Goal: Use online tool/utility: Utilize a website feature to perform a specific function

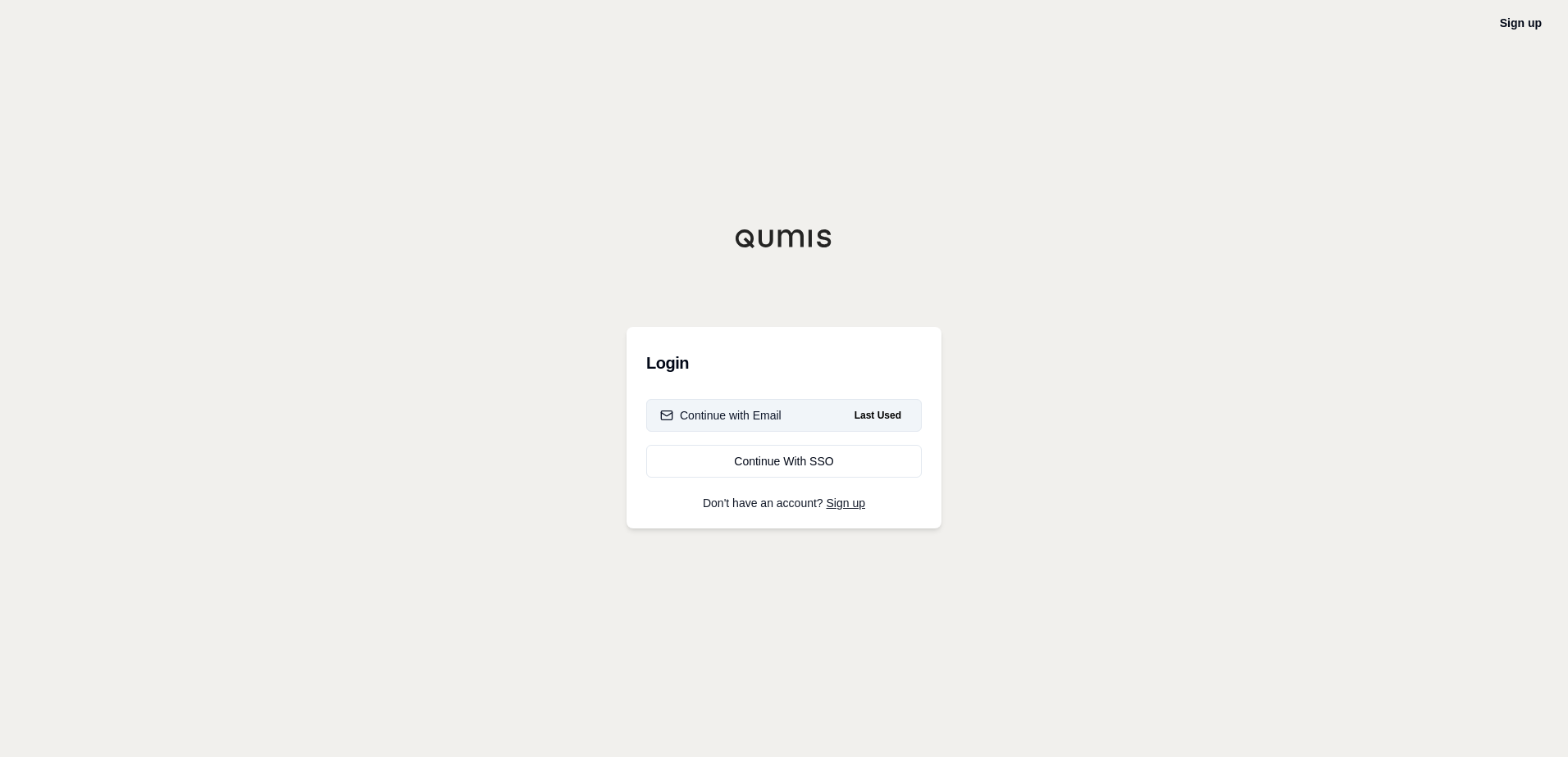
click at [761, 403] on button "Continue with Email Last Used" at bounding box center [784, 415] width 275 height 33
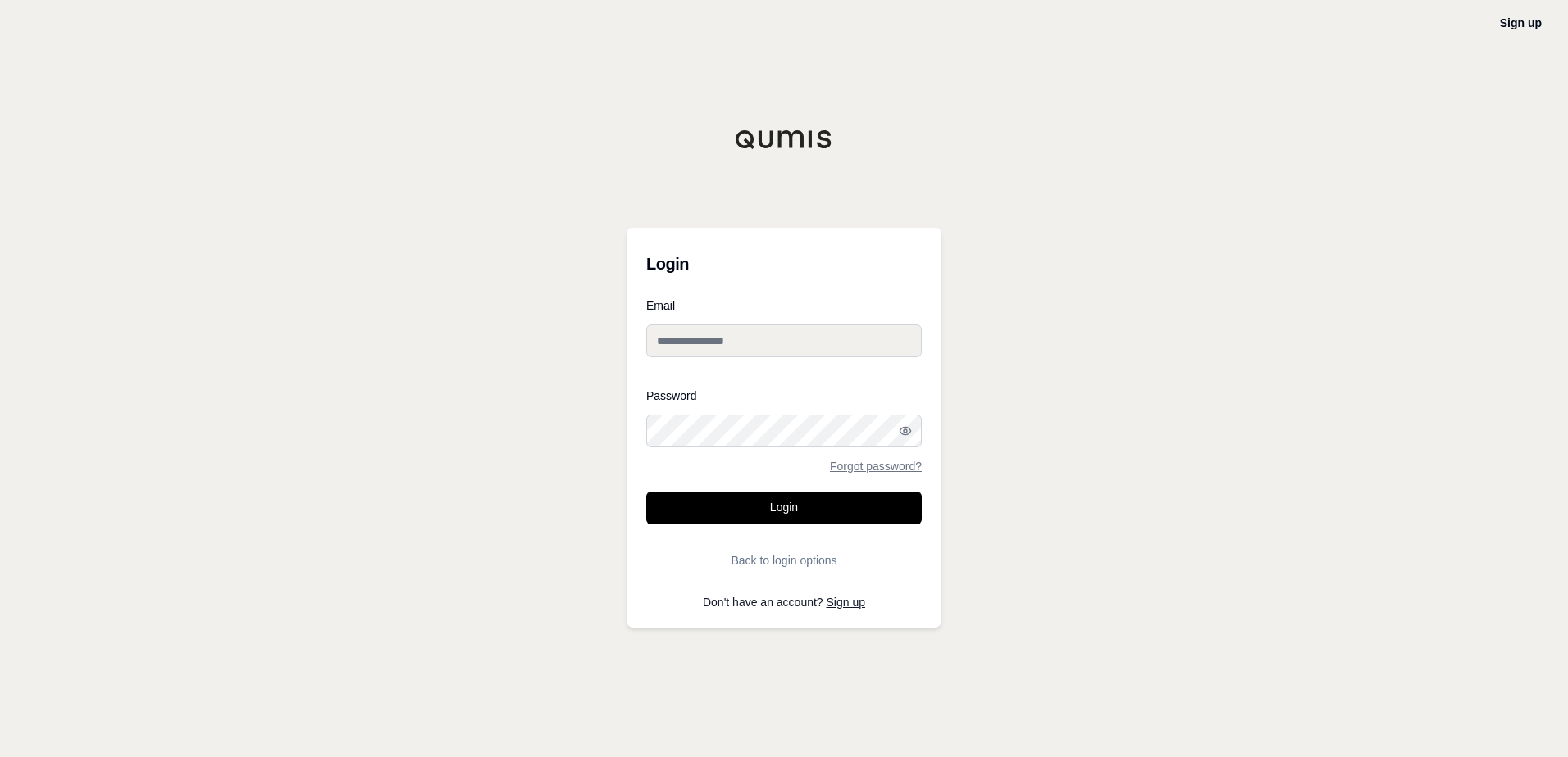
click at [721, 369] on div "Email" at bounding box center [784, 336] width 275 height 71
click at [721, 339] on input "Email" at bounding box center [784, 340] width 275 height 33
type input "**********"
click at [714, 507] on button "Login" at bounding box center [784, 508] width 275 height 33
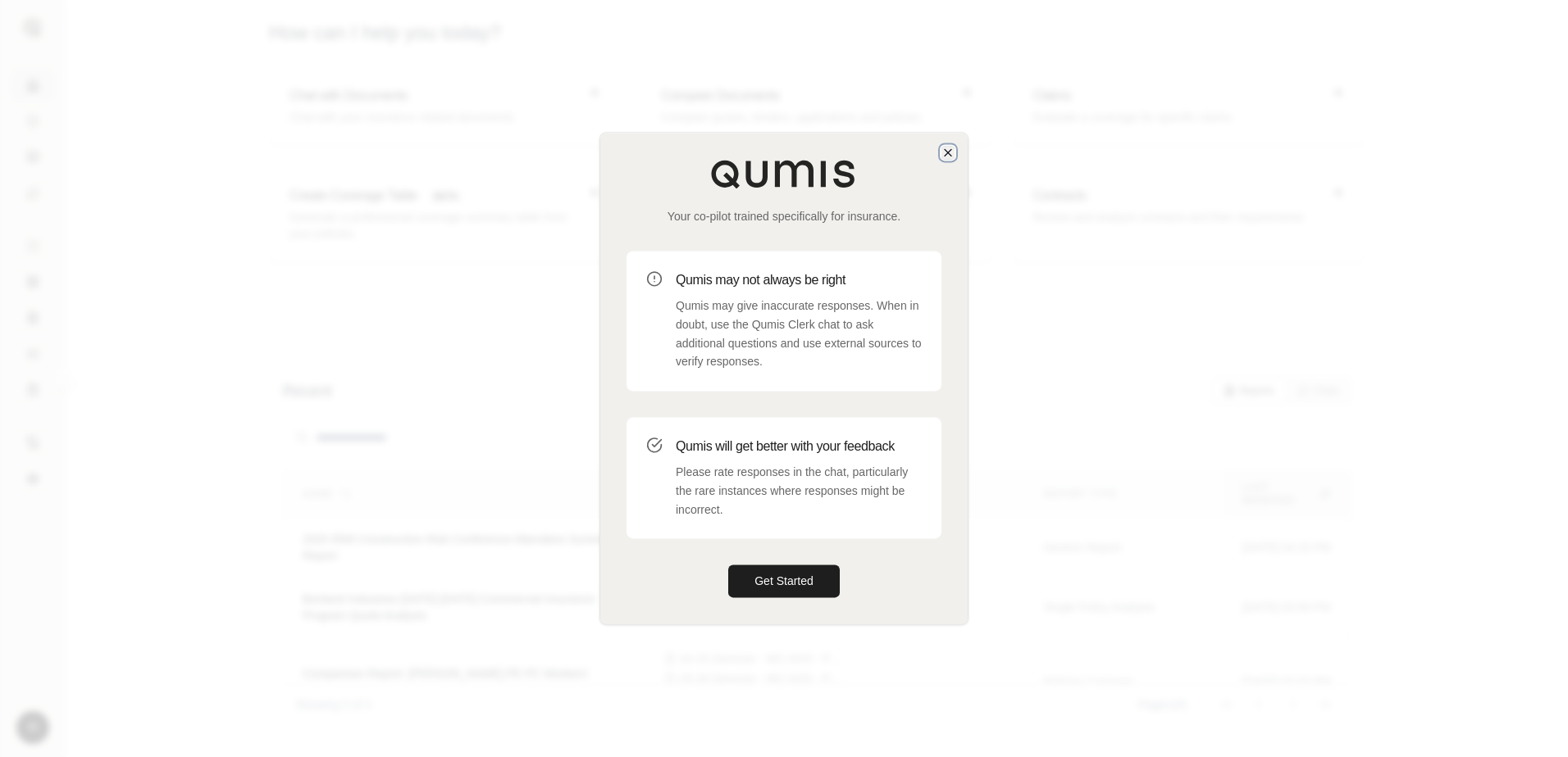
click at [947, 152] on icon "button" at bounding box center [947, 152] width 7 height 7
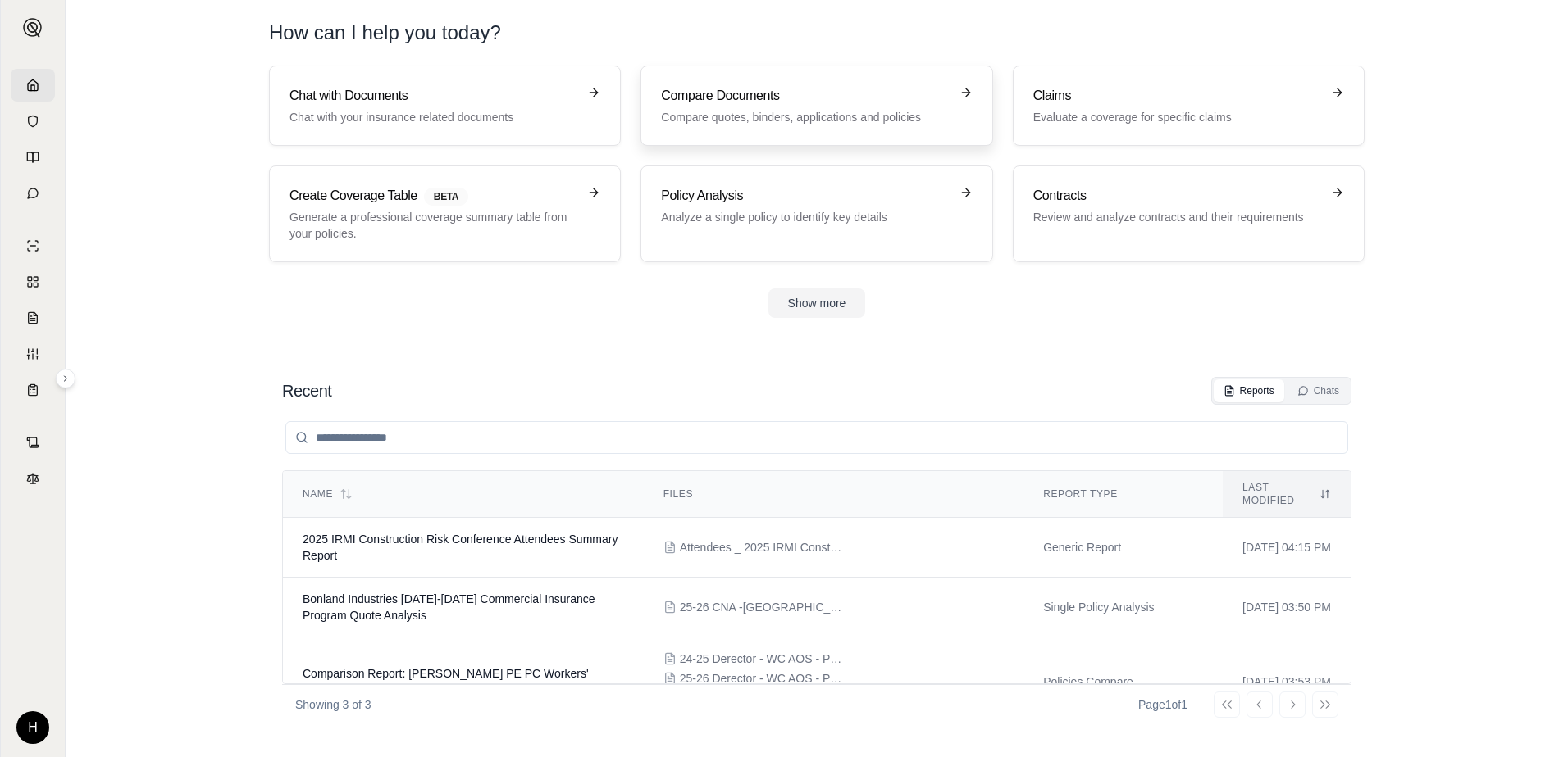
click at [811, 87] on h3 "Compare Documents" at bounding box center [804, 96] width 288 height 20
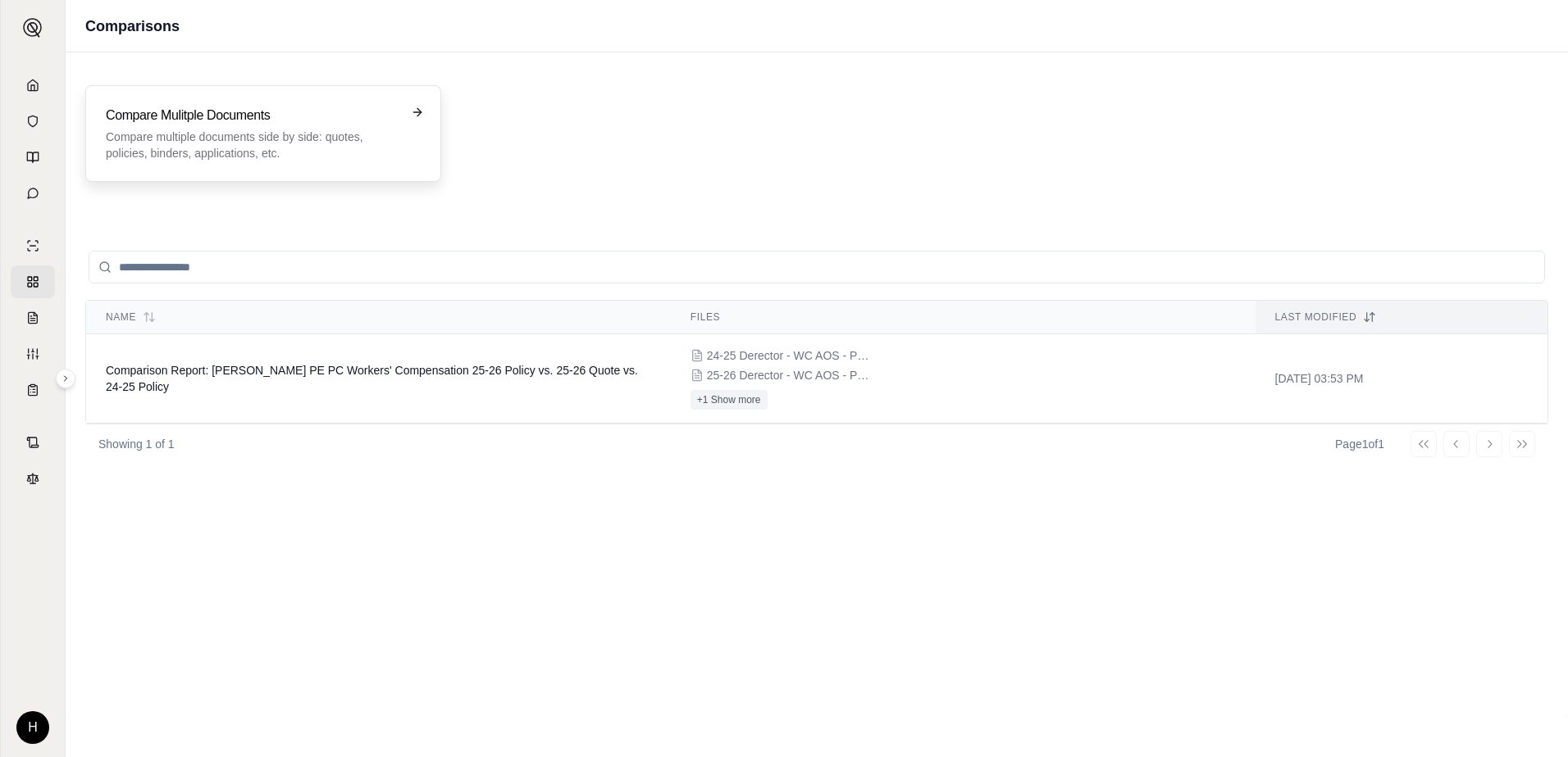
click at [411, 120] on div "Compare Mulitple Documents Compare multiple documents side by side: quotes, pol…" at bounding box center [263, 134] width 315 height 56
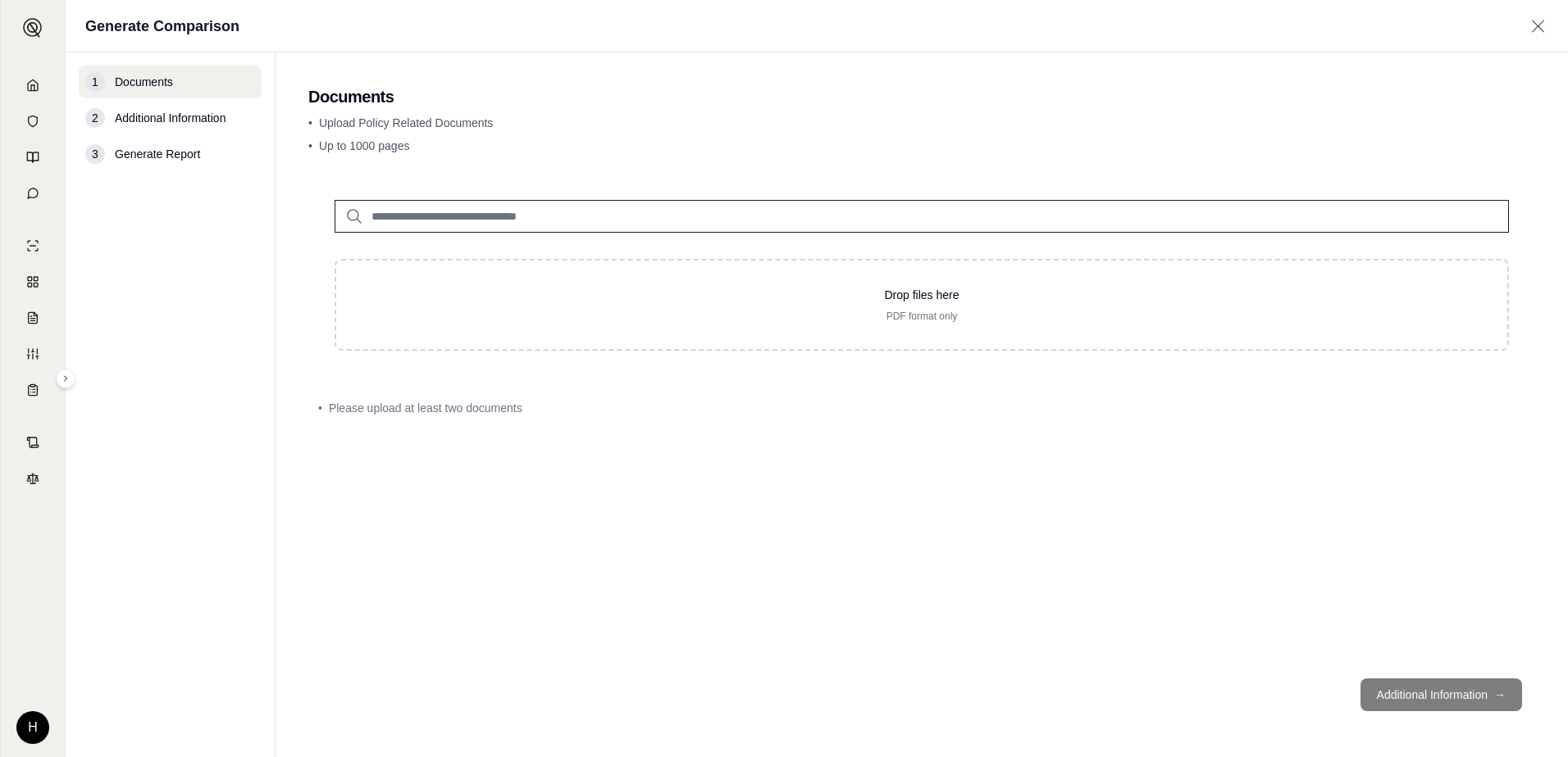
click at [473, 217] on input "search" at bounding box center [922, 216] width 1174 height 33
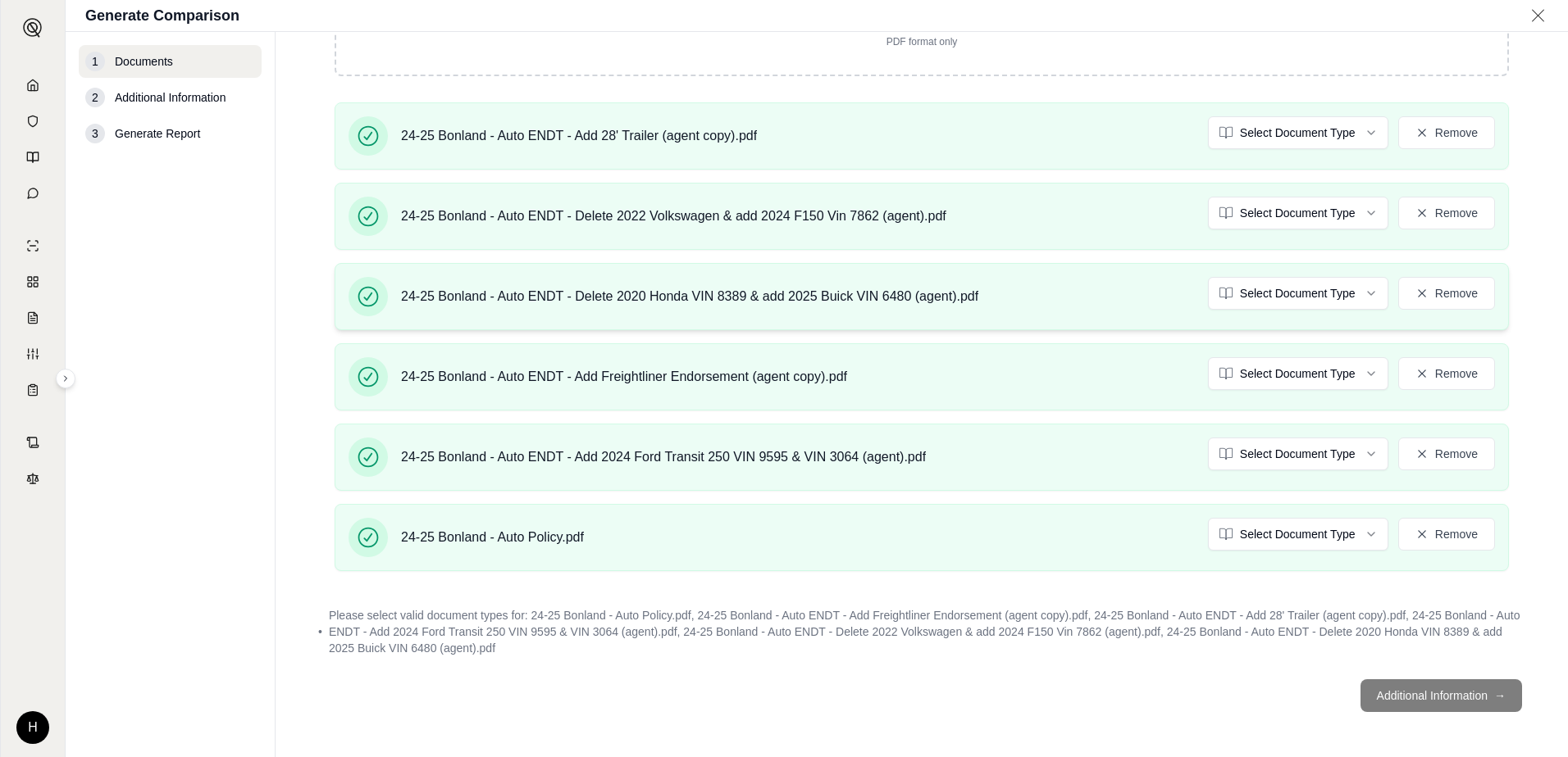
scroll to position [479, 0]
click at [1307, 134] on html "H Generate Comparison 1 Documents 2 Additional Information 3 Generate Report Do…" at bounding box center [784, 378] width 1568 height 757
click at [1307, 218] on html "H Generate Comparison 1 Documents 2 Additional Information 3 Generate Report Do…" at bounding box center [784, 378] width 1568 height 757
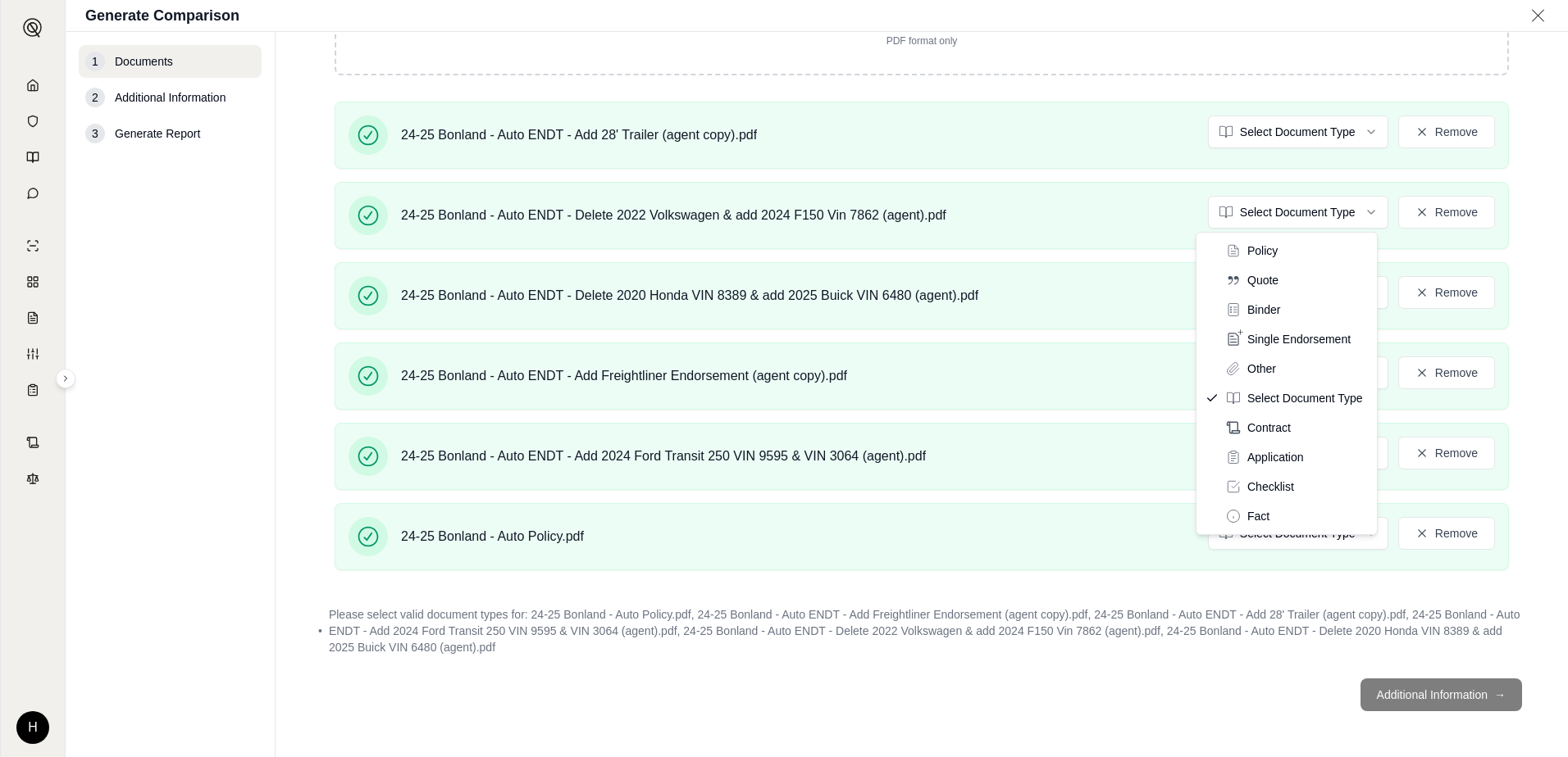
scroll to position [463, 0]
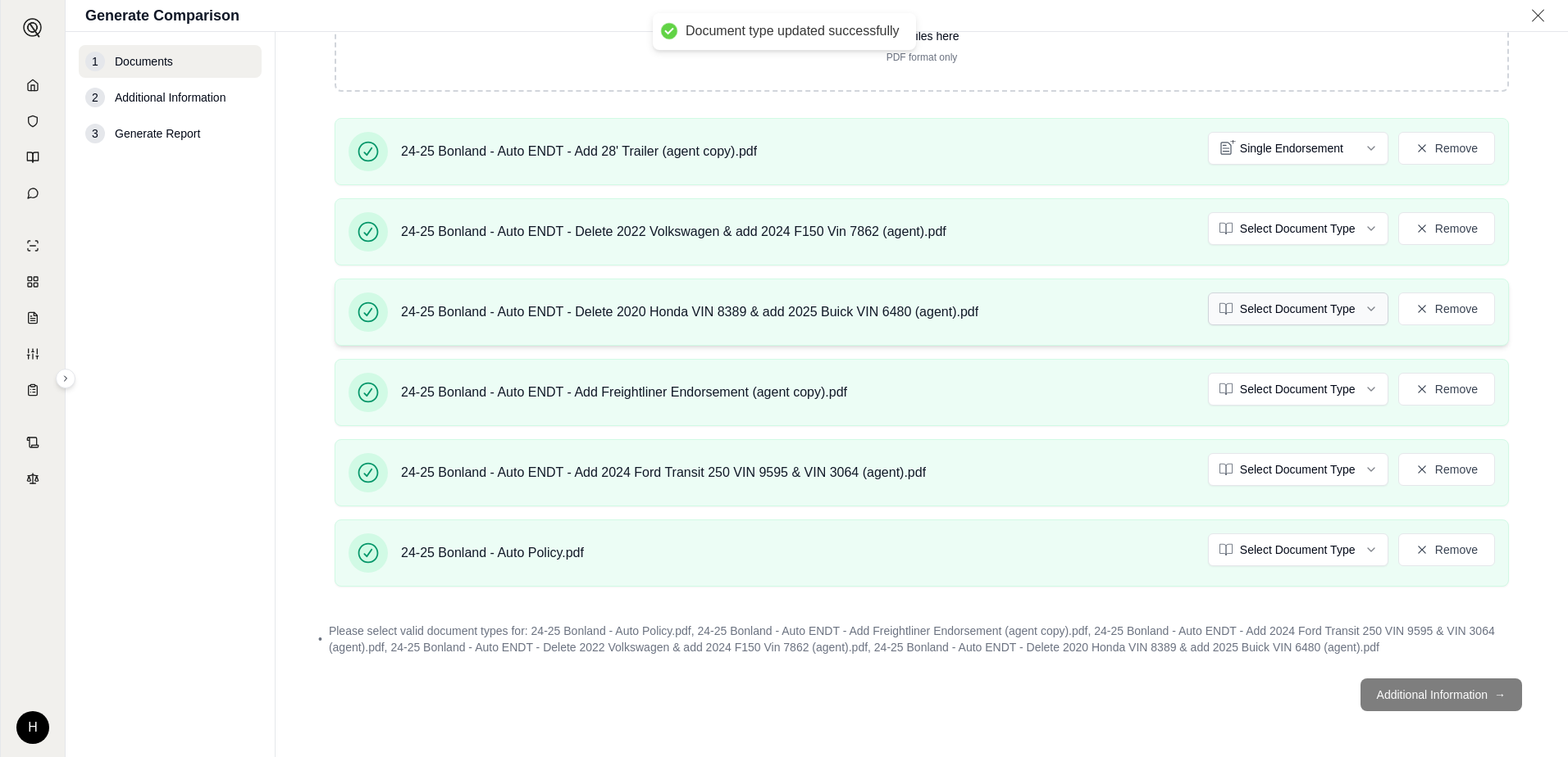
click at [1289, 312] on html "Document type updated successfully H Generate Comparison 1 Documents 2 Addition…" at bounding box center [784, 378] width 1568 height 757
click at [1284, 393] on html "Document type updated successfully H Generate Comparison 1 Documents 2 Addition…" at bounding box center [784, 378] width 1568 height 757
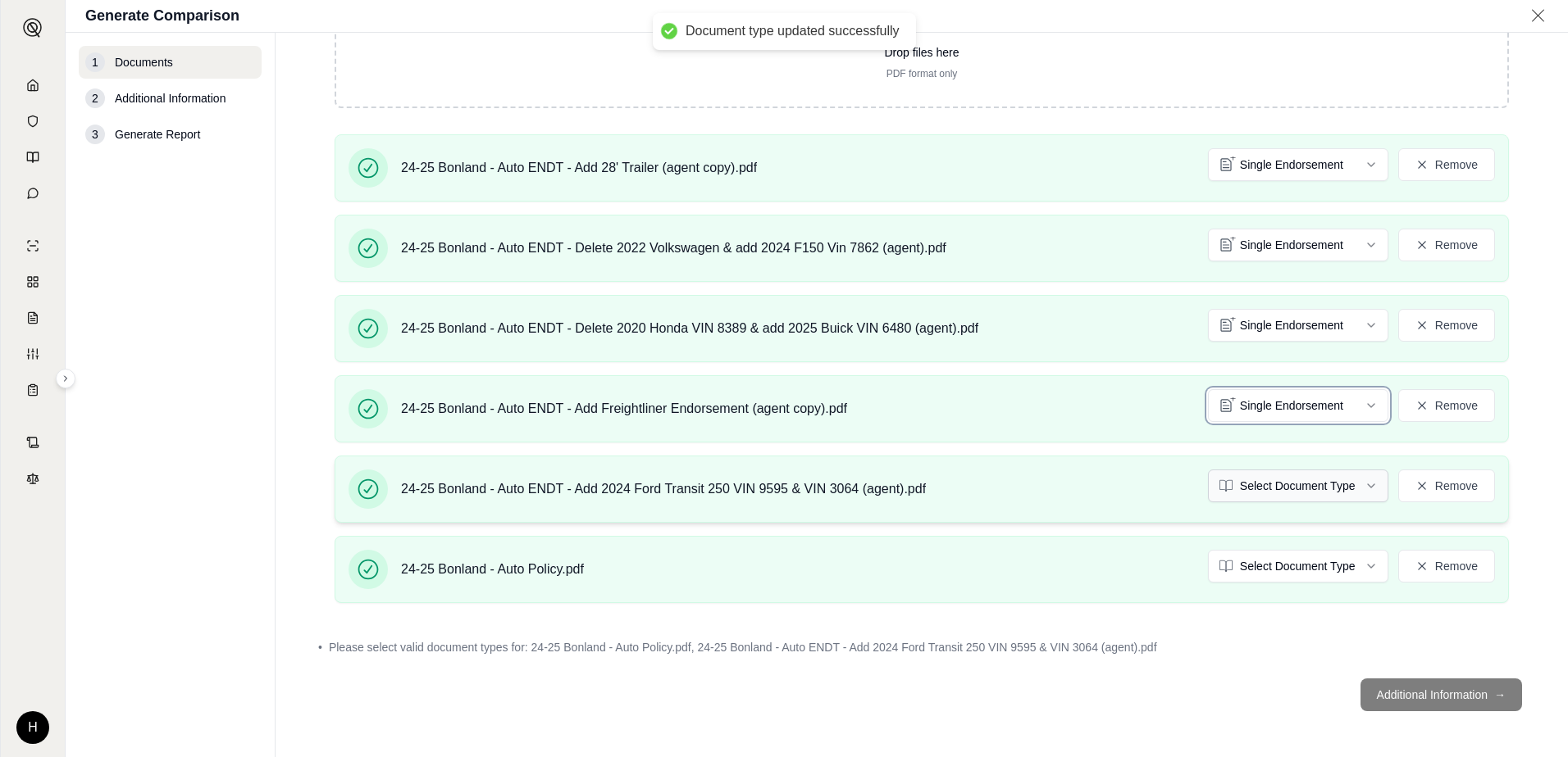
scroll to position [447, 0]
click at [1302, 487] on html "Document type updated successfully Document type updated successfully H Generat…" at bounding box center [784, 378] width 1568 height 757
click at [1257, 582] on html "Document type updated successfully H Generate Comparison 1 Documents 2 Addition…" at bounding box center [784, 378] width 1568 height 757
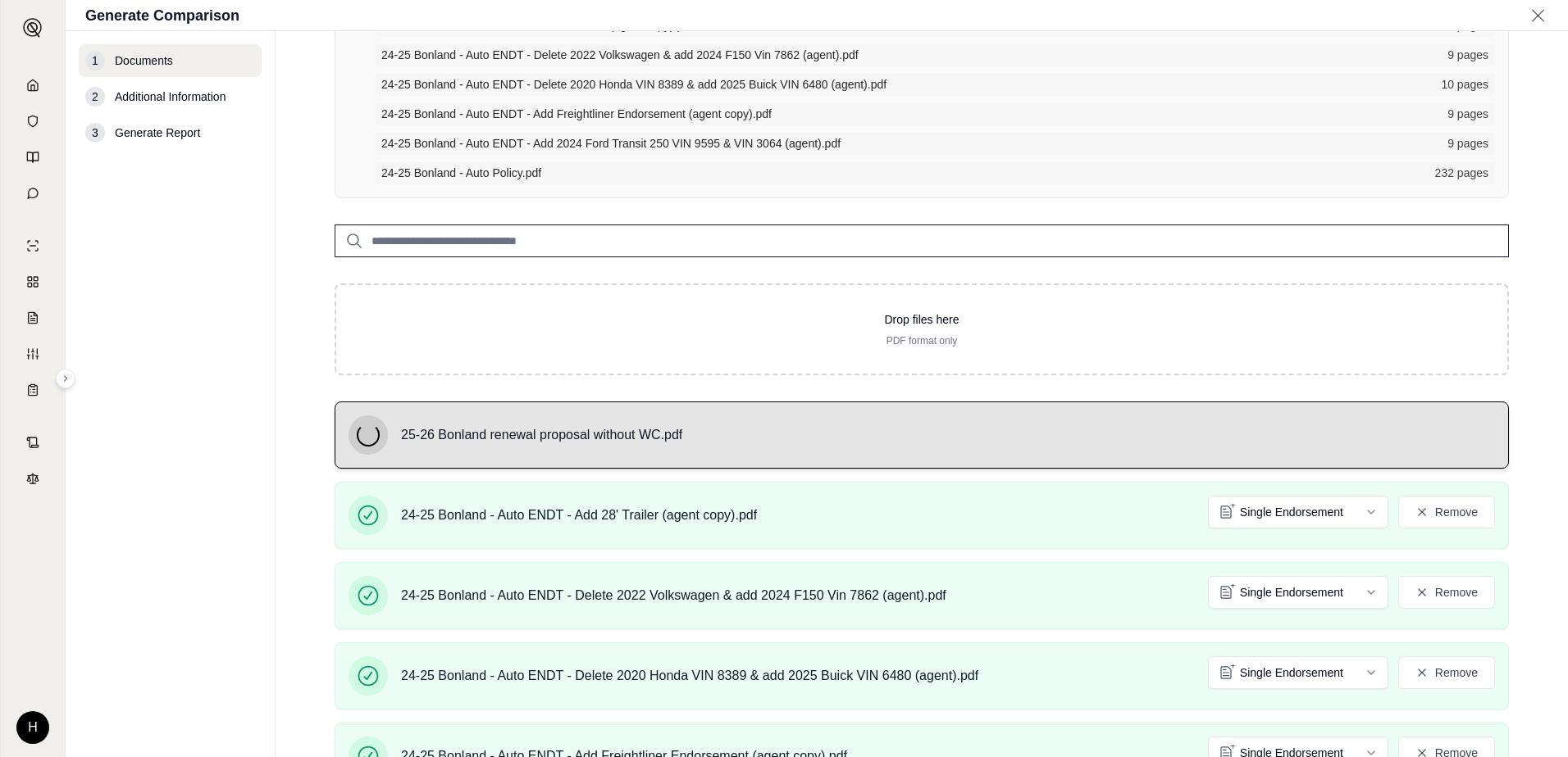
scroll to position [236, 0]
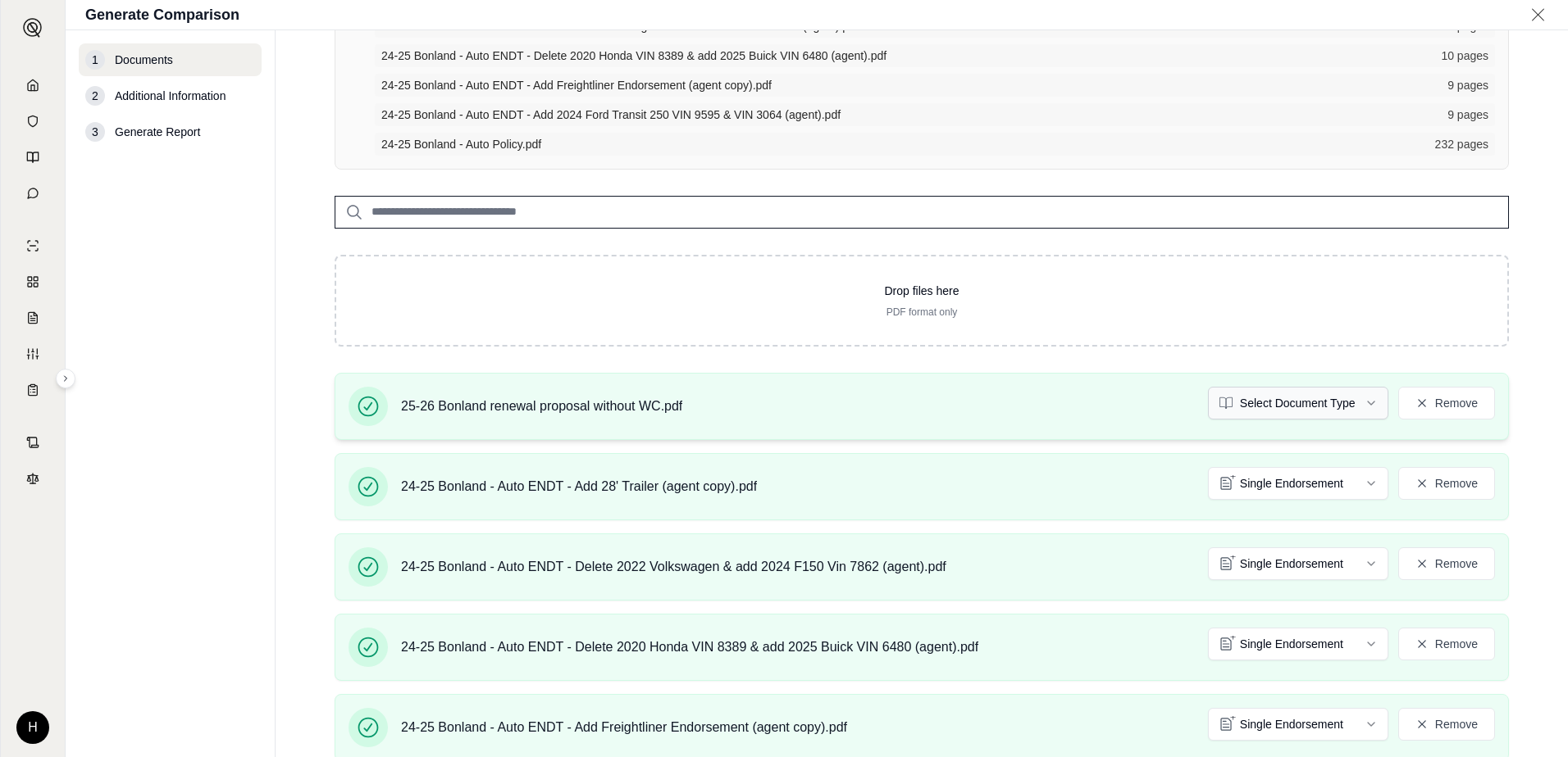
click at [1293, 405] on html "H Generate Comparison 1 Documents 2 Additional Information 3 Generate Report Do…" at bounding box center [784, 378] width 1568 height 757
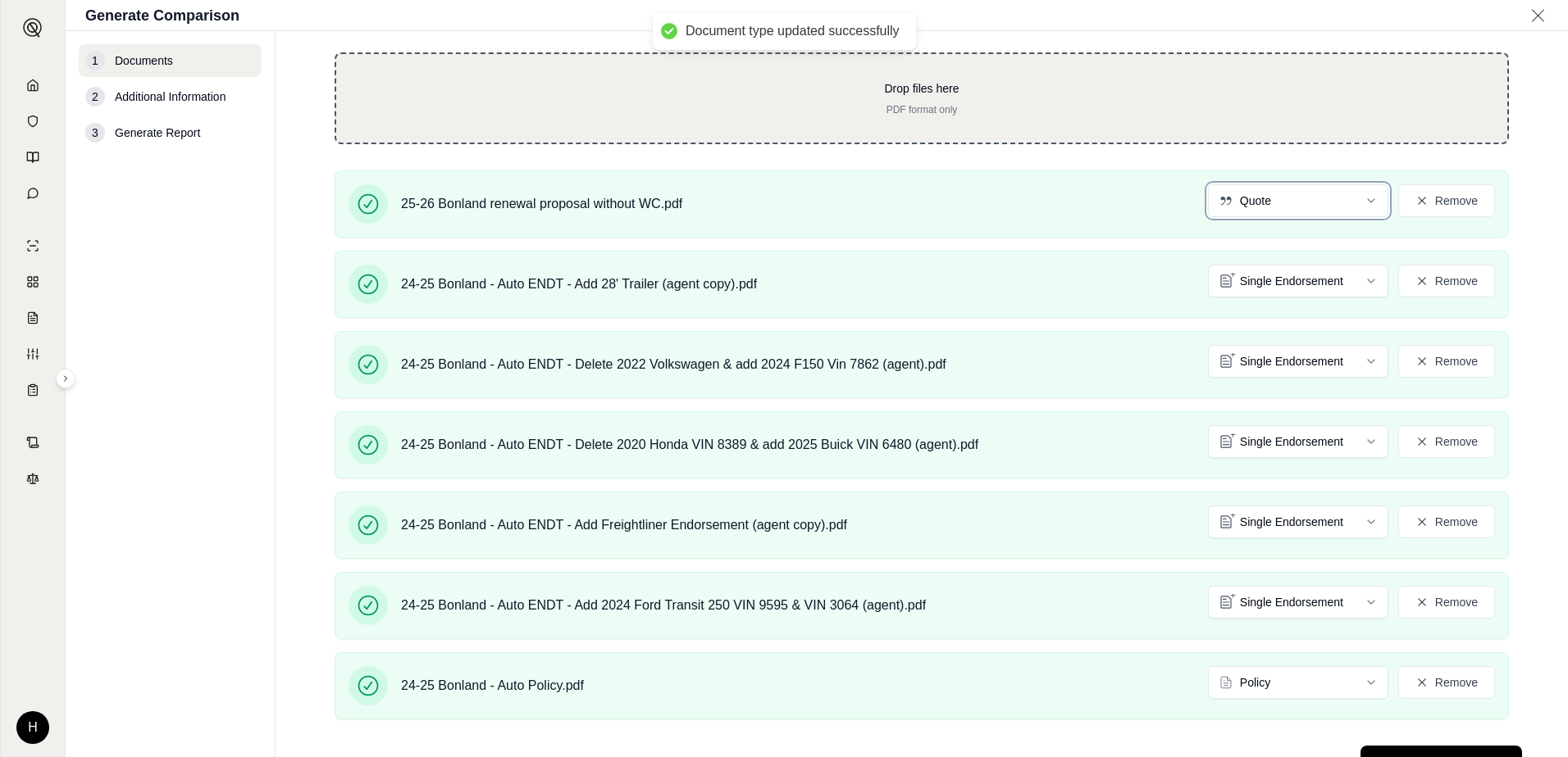
scroll to position [507, 0]
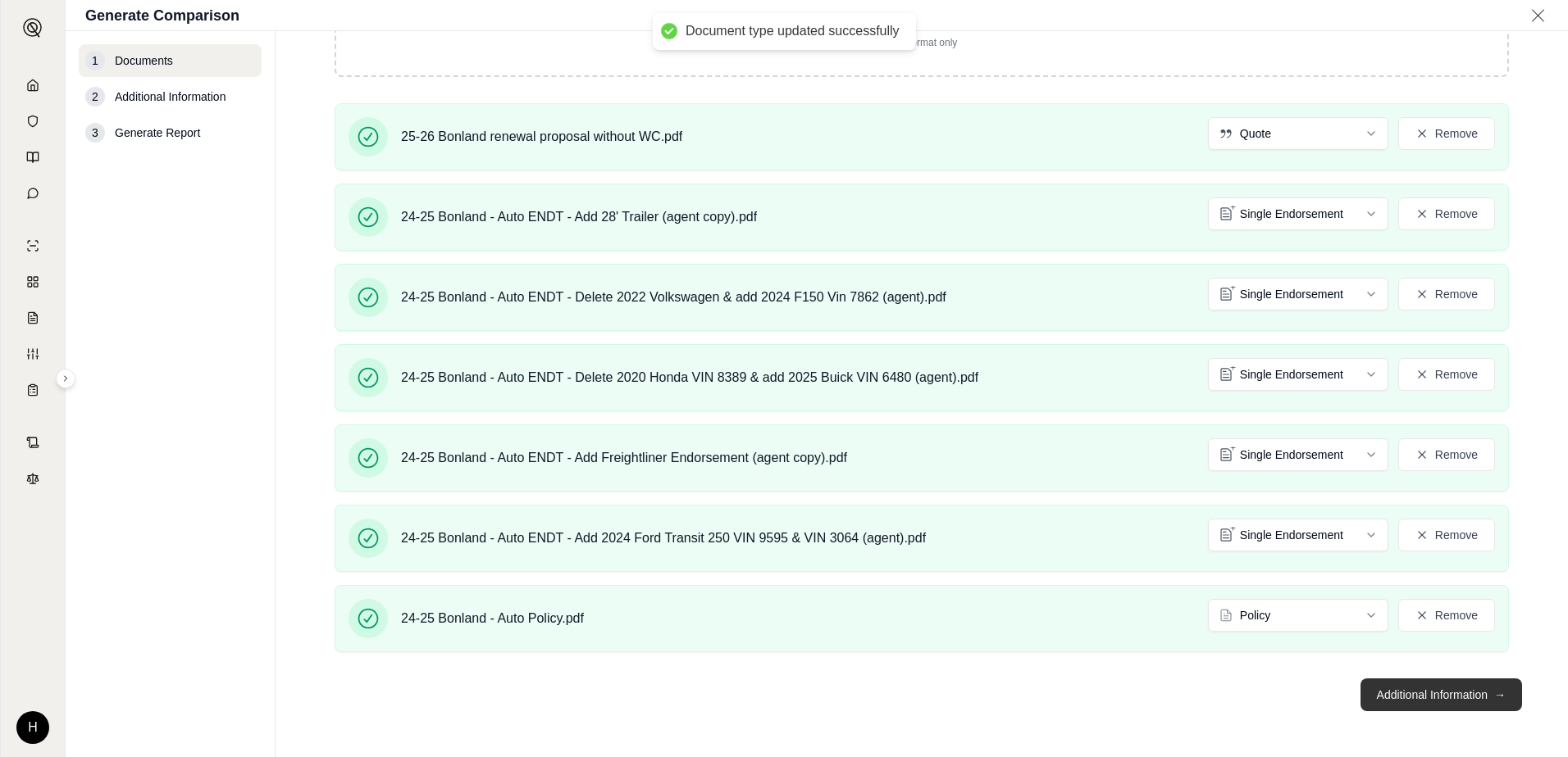
click at [1418, 692] on button "Additional Information →" at bounding box center [1441, 695] width 162 height 33
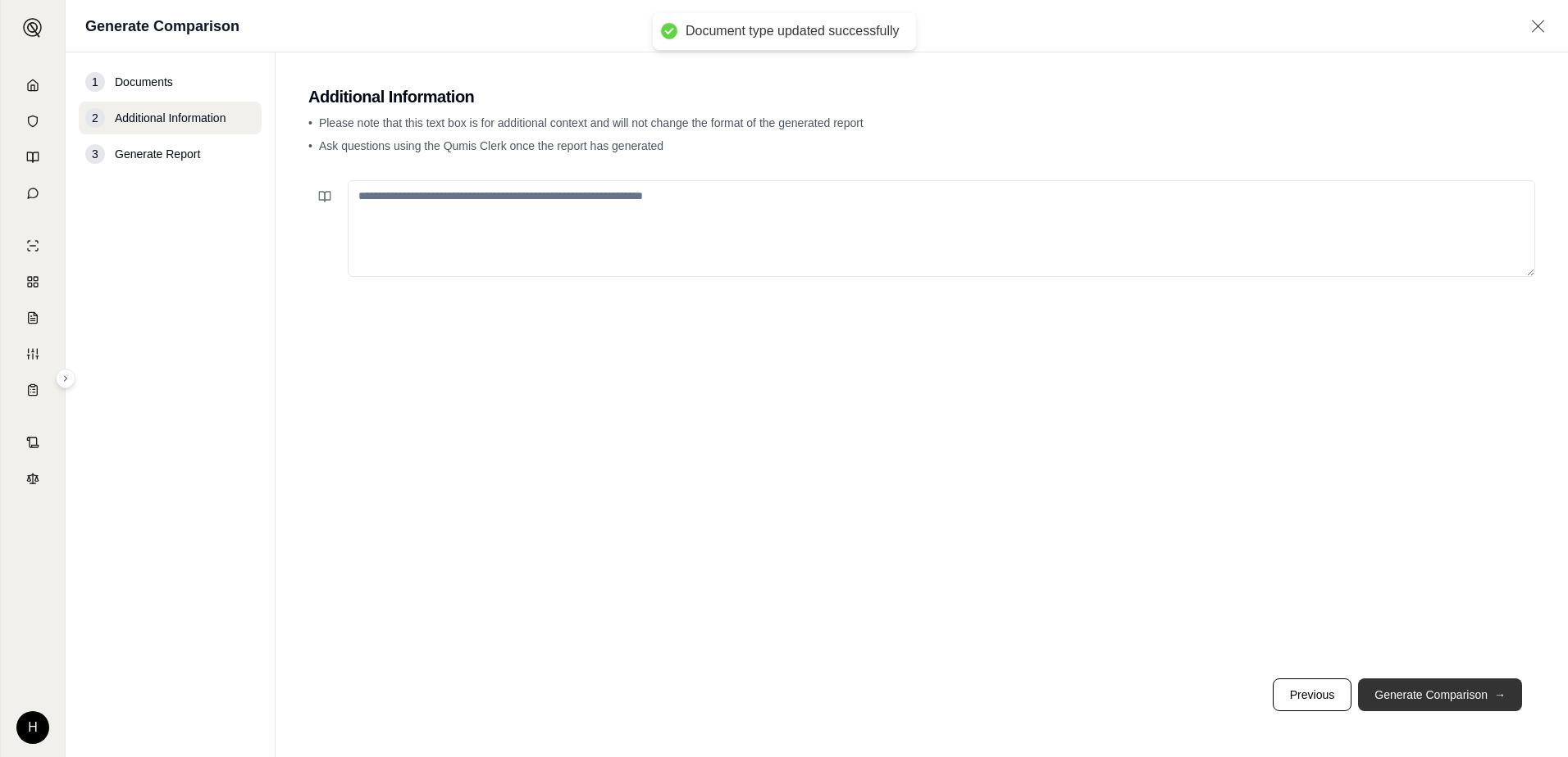
scroll to position [0, 0]
click at [785, 259] on textarea at bounding box center [942, 229] width 1187 height 97
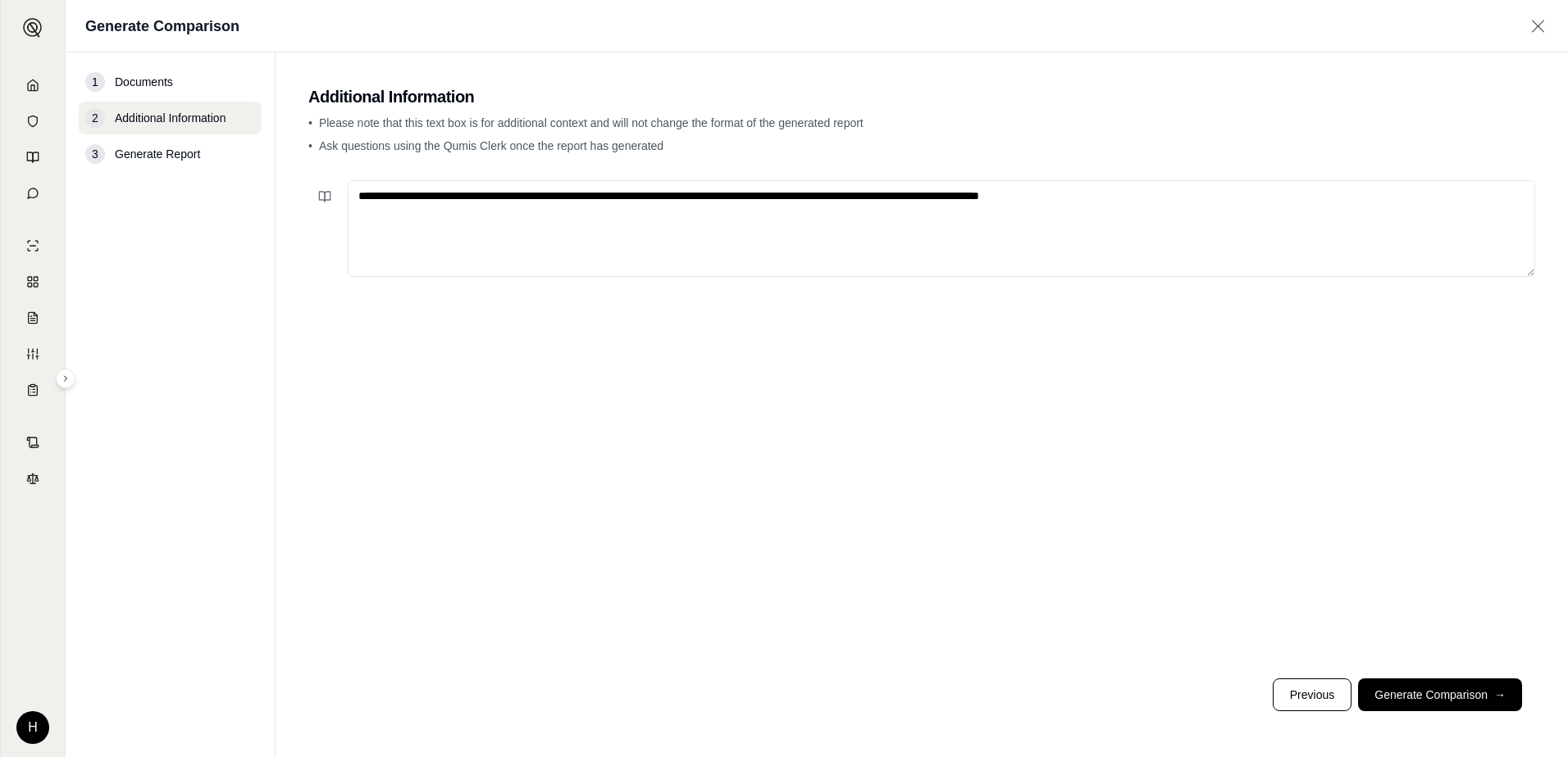
click at [649, 197] on textarea "**********" at bounding box center [942, 229] width 1187 height 97
click at [1352, 198] on textarea "**********" at bounding box center [942, 229] width 1187 height 97
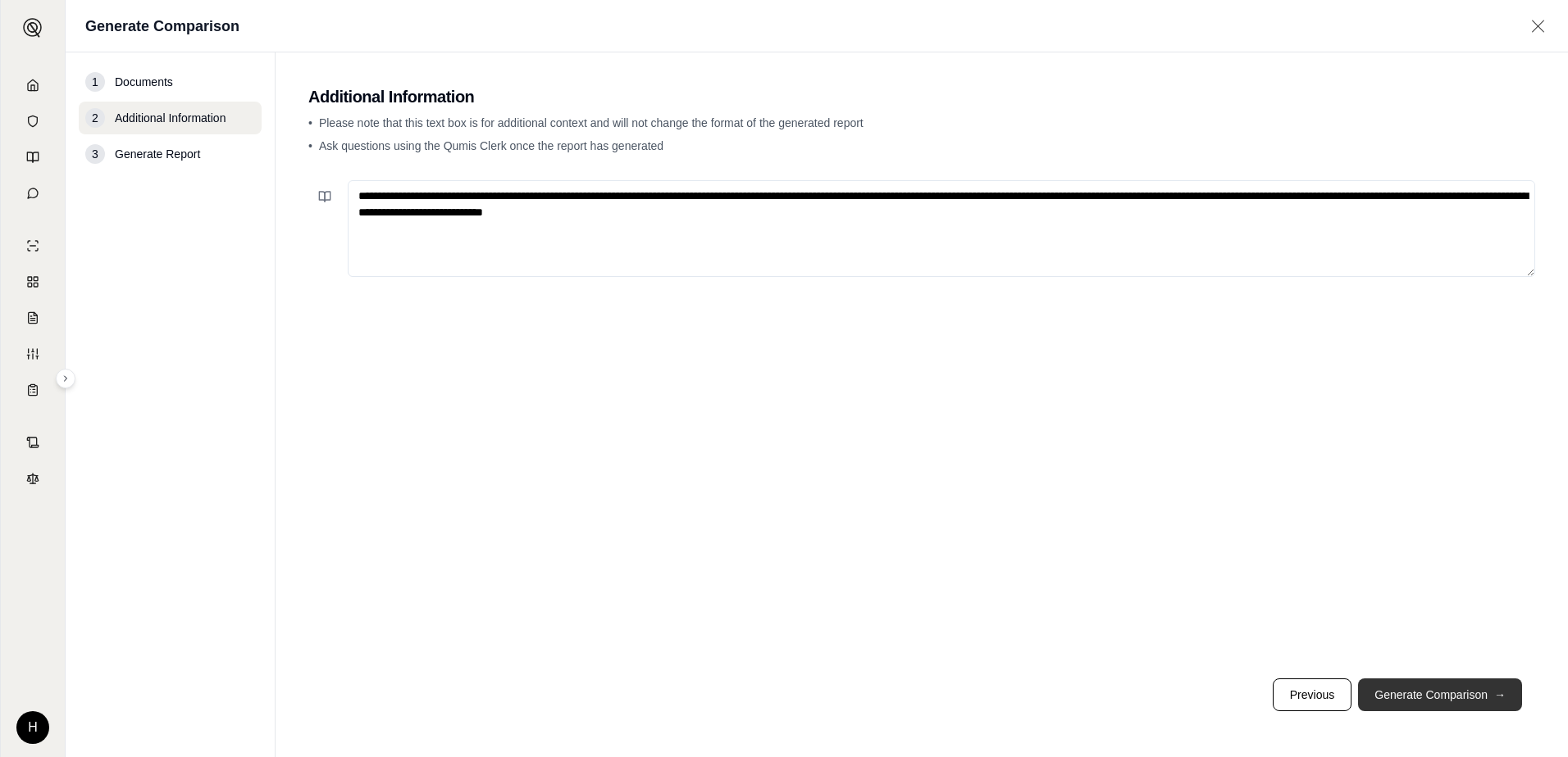
type textarea "**********"
click at [1463, 700] on button "Generate Comparison →" at bounding box center [1440, 695] width 164 height 33
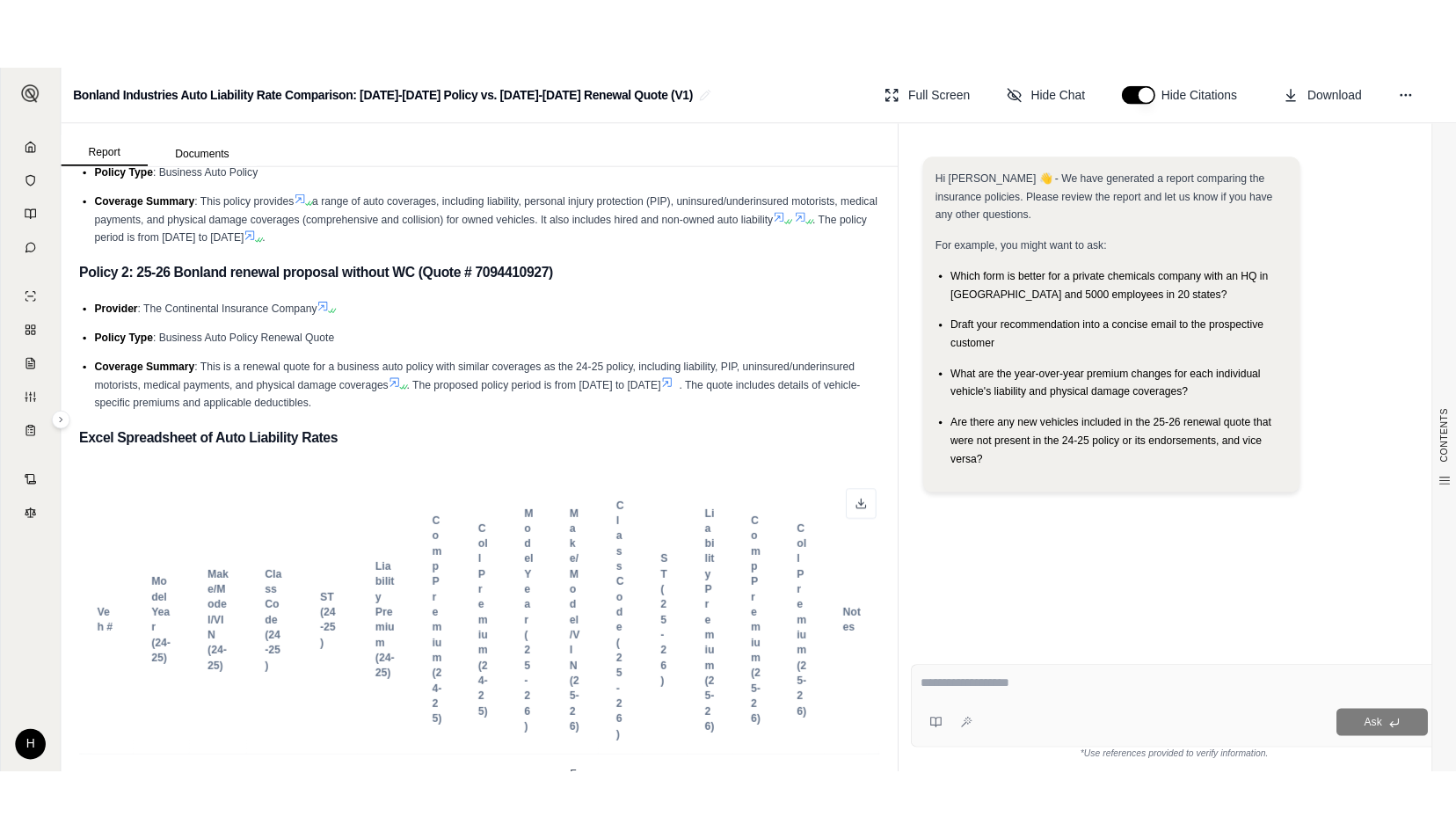
scroll to position [528, 0]
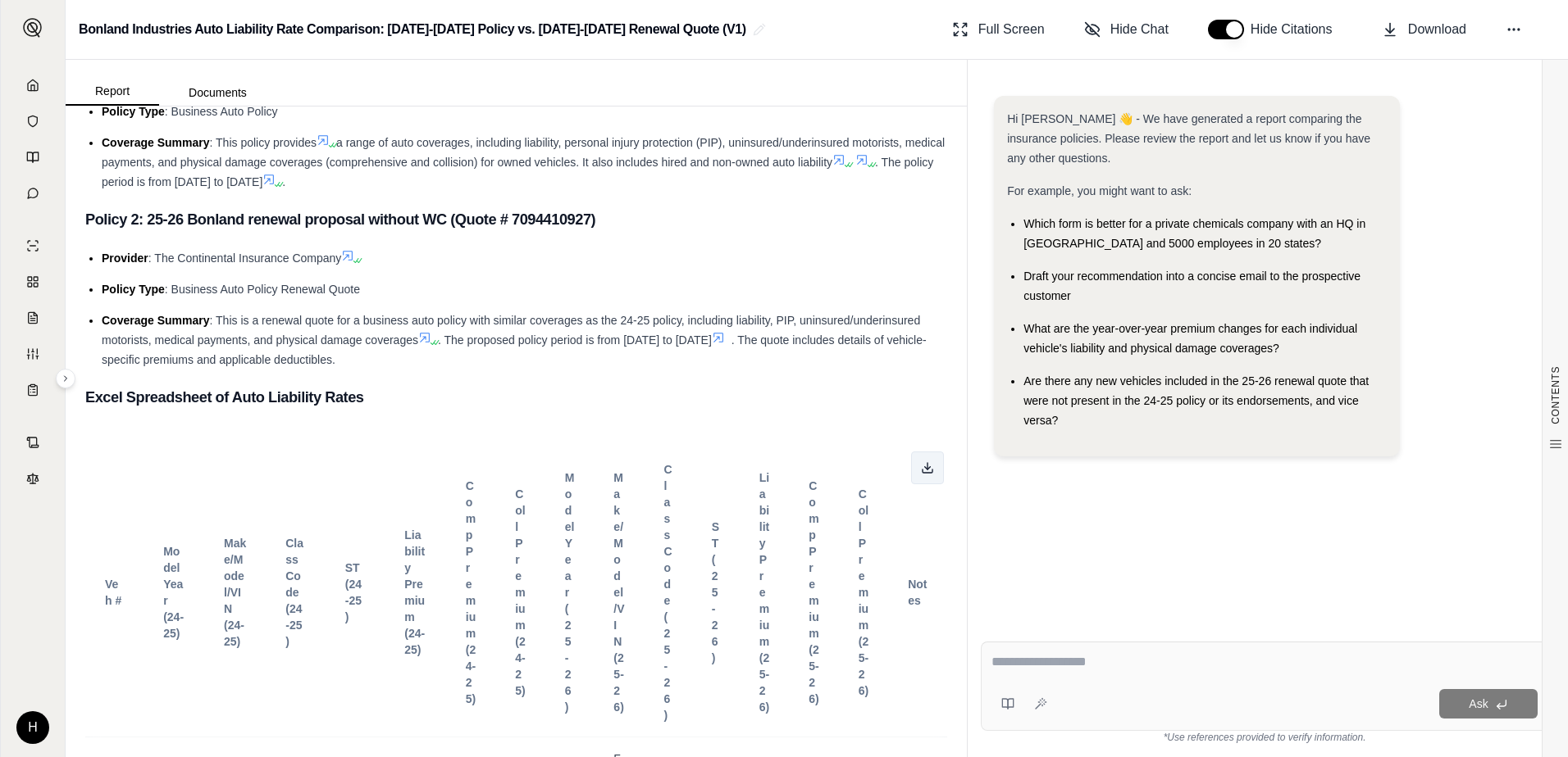
click at [921, 463] on icon at bounding box center [928, 468] width 13 height 13
